Goal: Navigation & Orientation: Go to known website

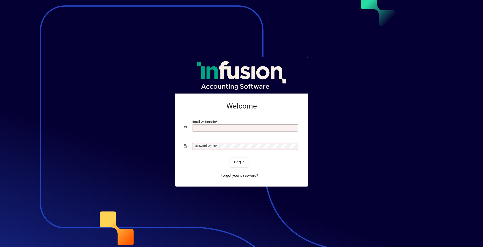
click at [203, 127] on input "Email or Barcode" at bounding box center [245, 128] width 105 height 4
type input "**********"
click at [219, 143] on div "Password or Pin" at bounding box center [245, 146] width 106 height 7
click at [230, 158] on button "Login" at bounding box center [239, 162] width 19 height 9
